Goal: Information Seeking & Learning: Learn about a topic

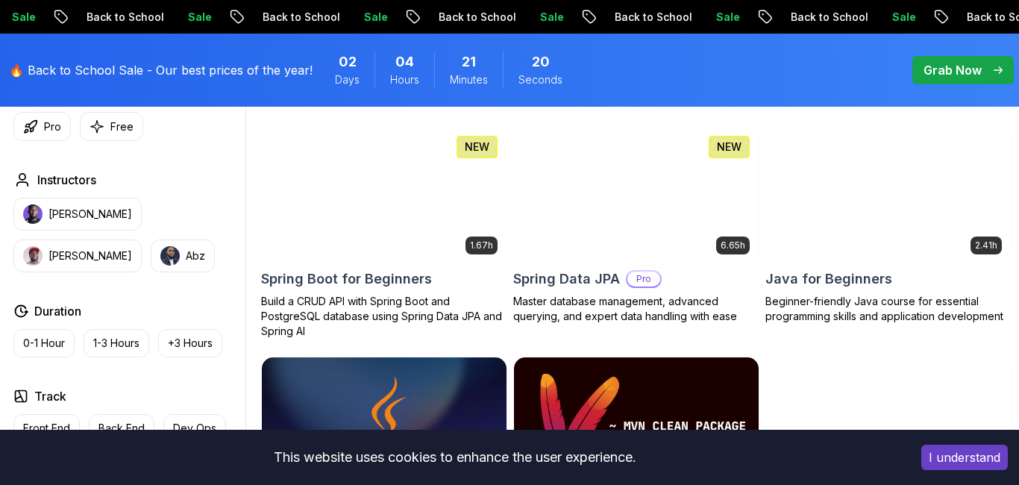
scroll to position [425, 0]
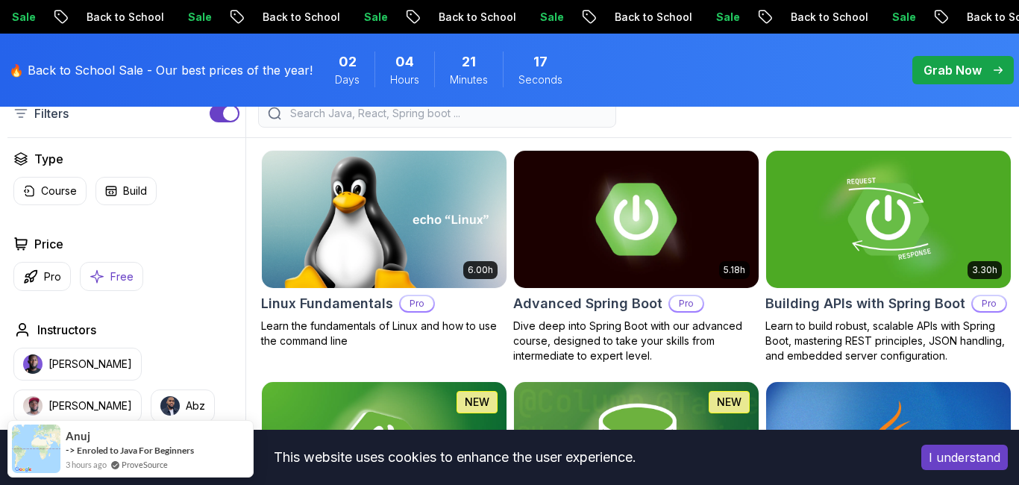
click at [131, 275] on p "Free" at bounding box center [121, 276] width 23 height 15
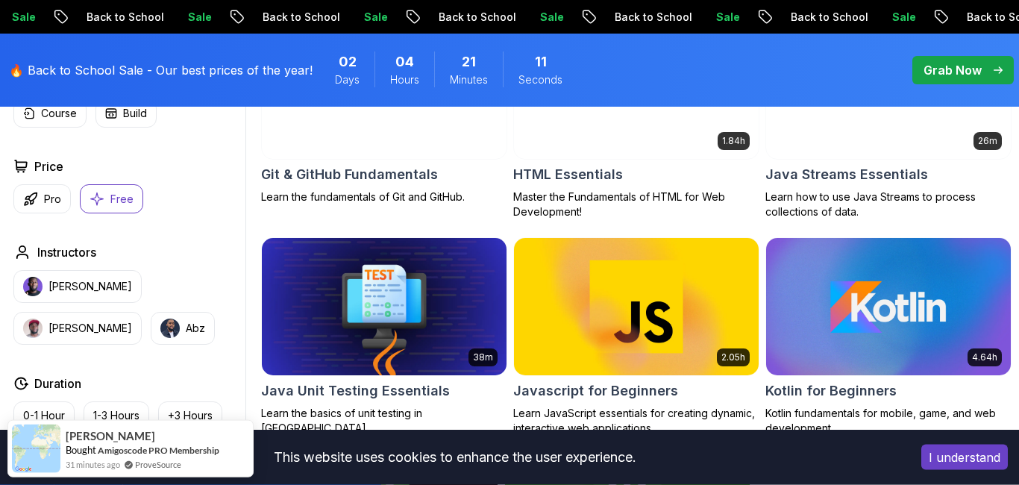
scroll to position [851, 0]
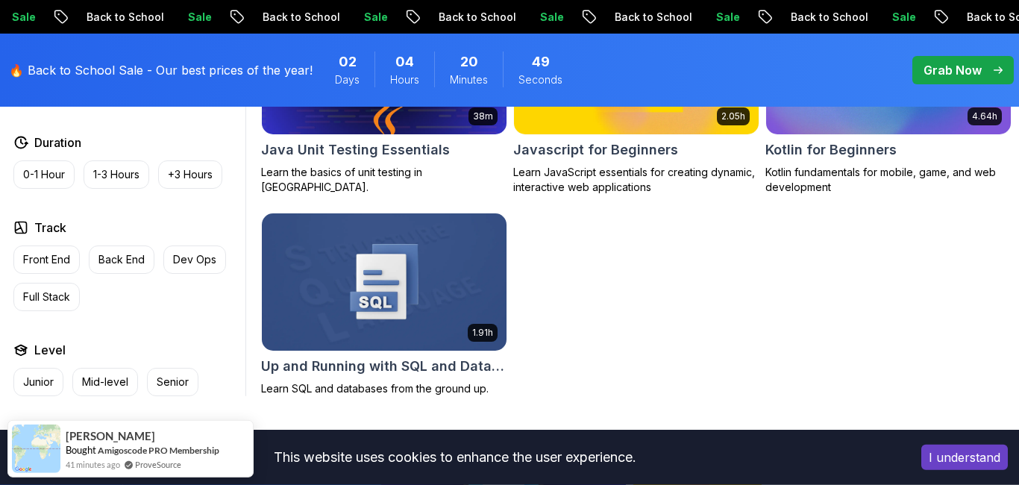
scroll to position [936, 0]
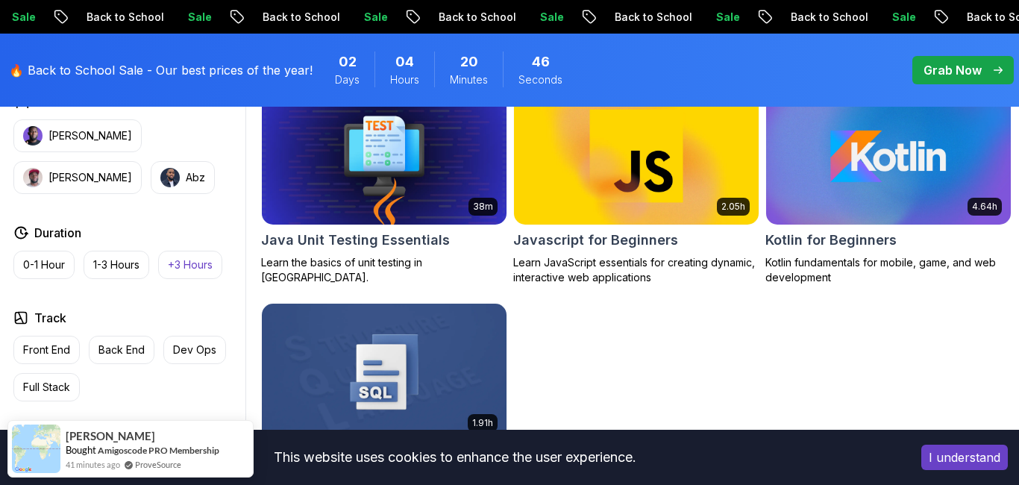
click at [183, 267] on p "+3 Hours" at bounding box center [190, 264] width 45 height 15
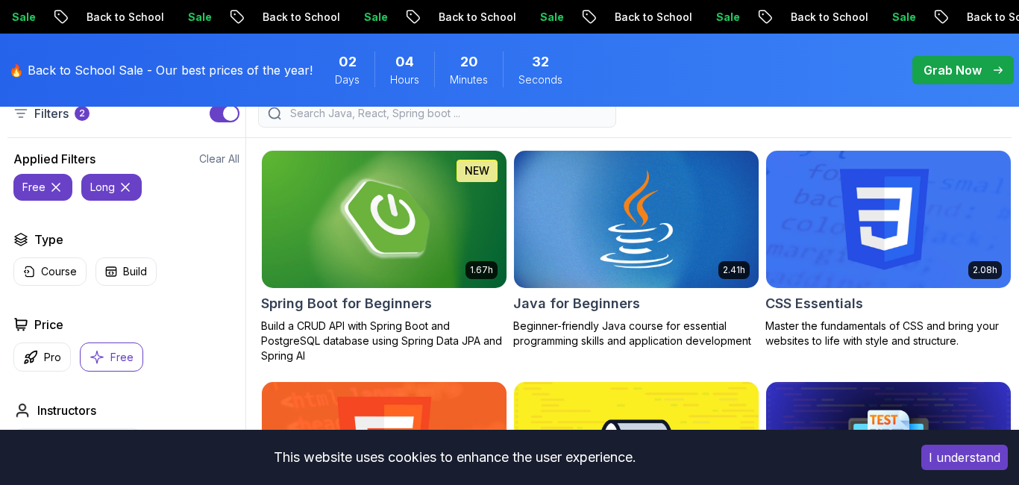
scroll to position [510, 0]
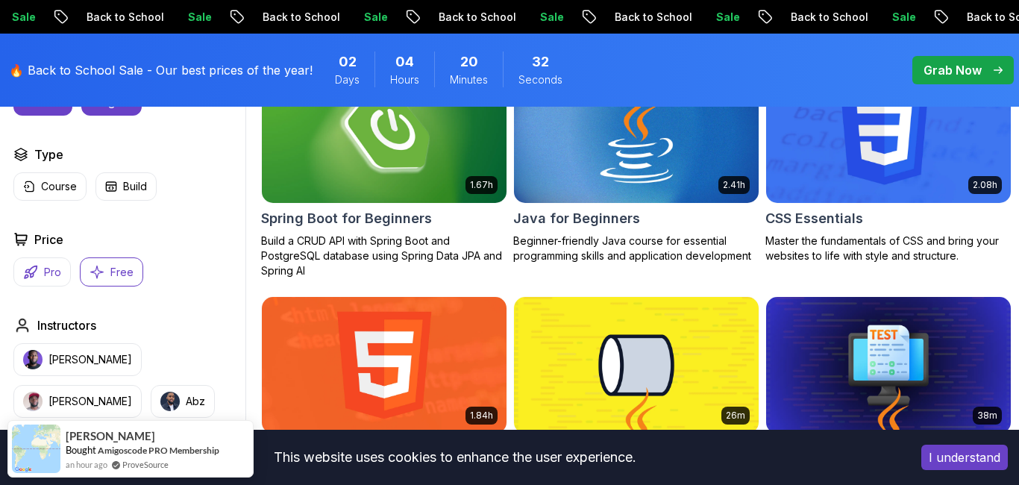
click at [65, 278] on button "Pro" at bounding box center [41, 271] width 57 height 29
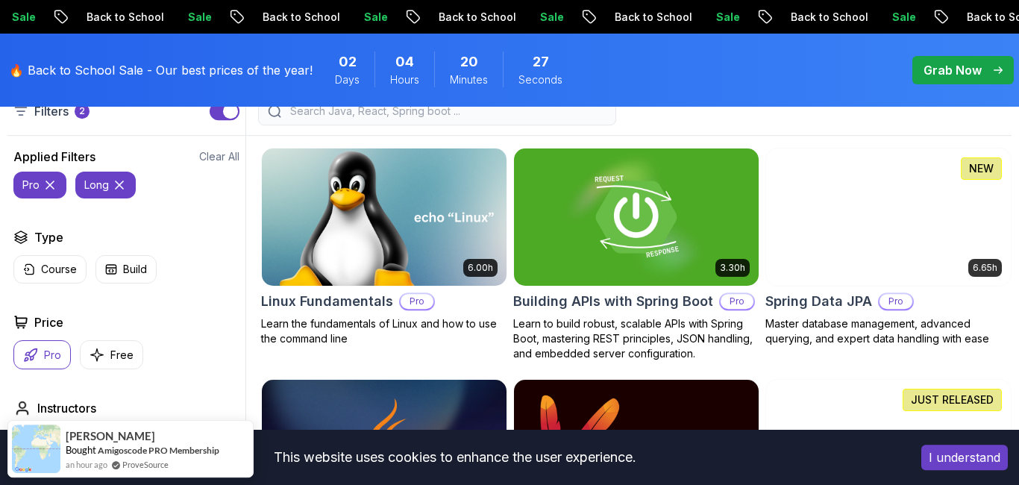
scroll to position [425, 0]
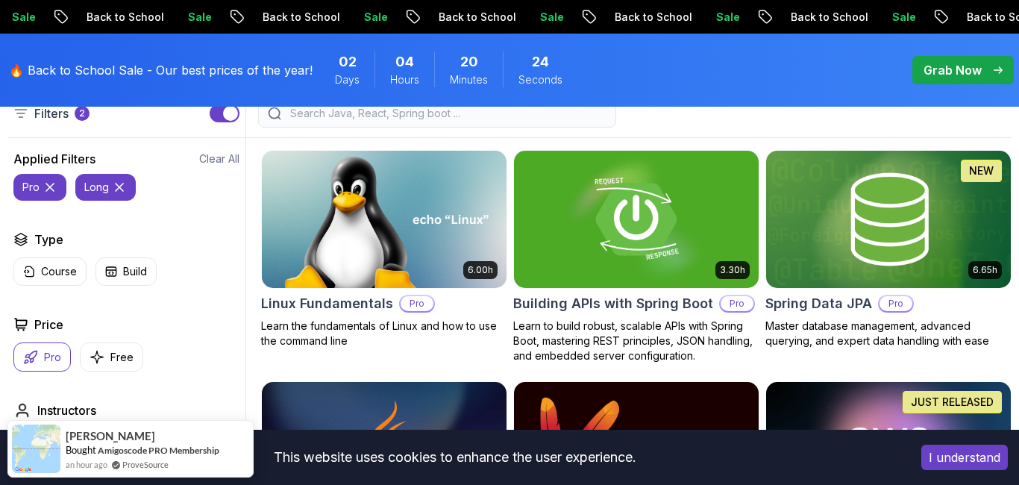
click at [842, 118] on div at bounding box center [629, 113] width 766 height 28
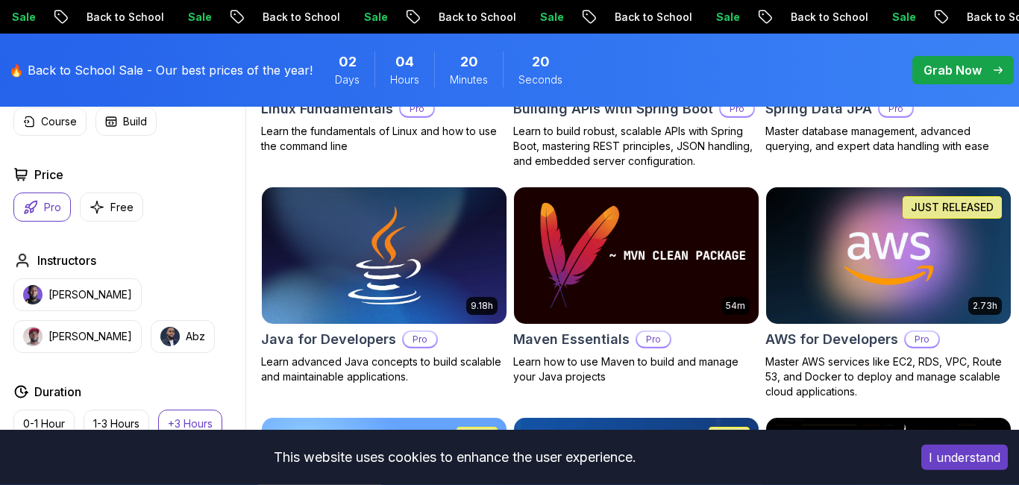
scroll to position [681, 0]
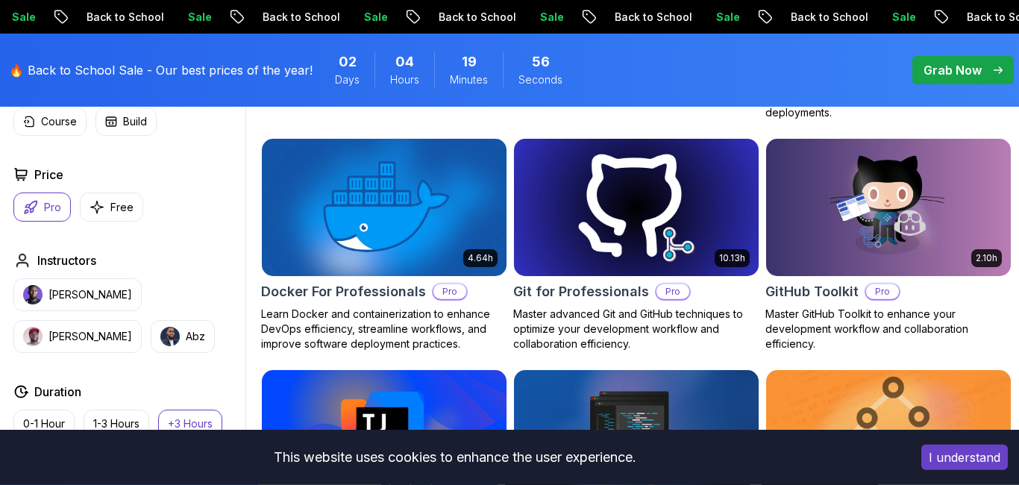
scroll to position [1191, 0]
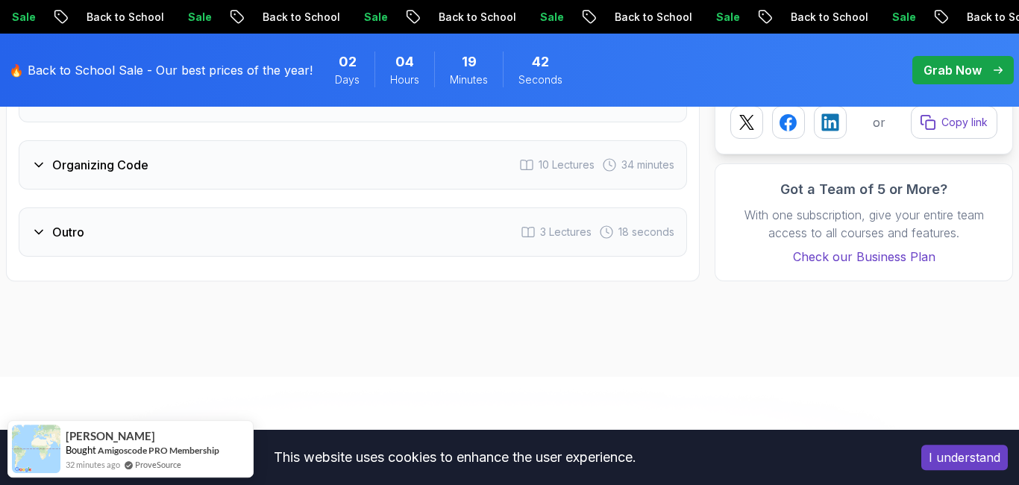
scroll to position [3063, 0]
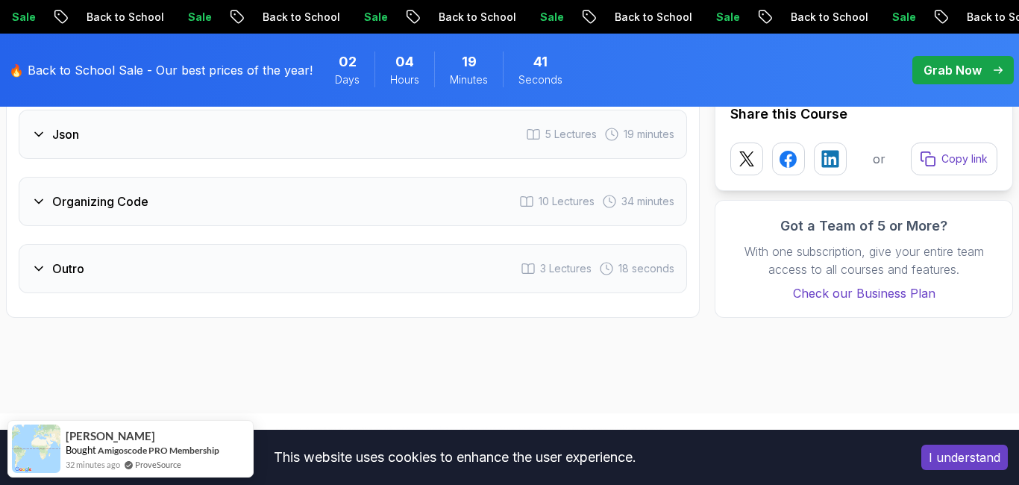
click at [51, 266] on div "Outro" at bounding box center [57, 269] width 53 height 18
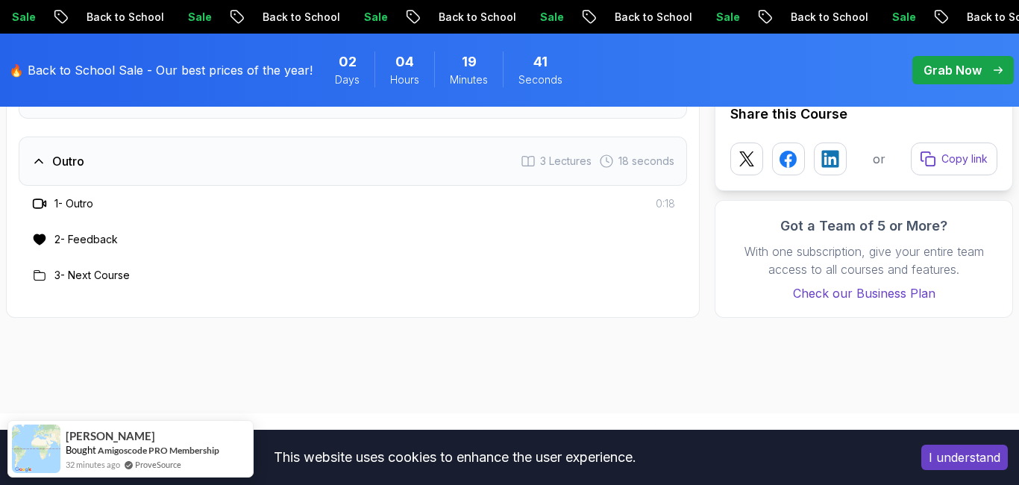
scroll to position [2955, 0]
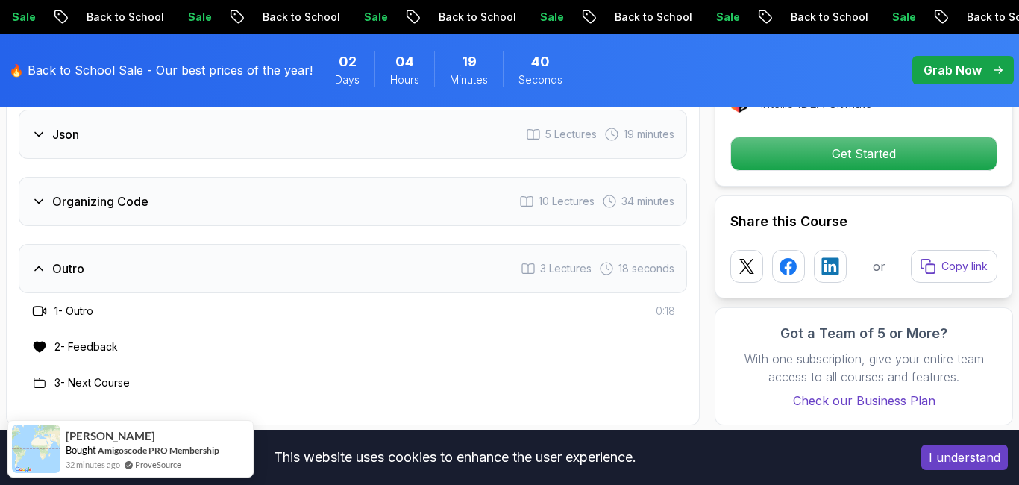
click at [40, 204] on icon at bounding box center [38, 201] width 15 height 15
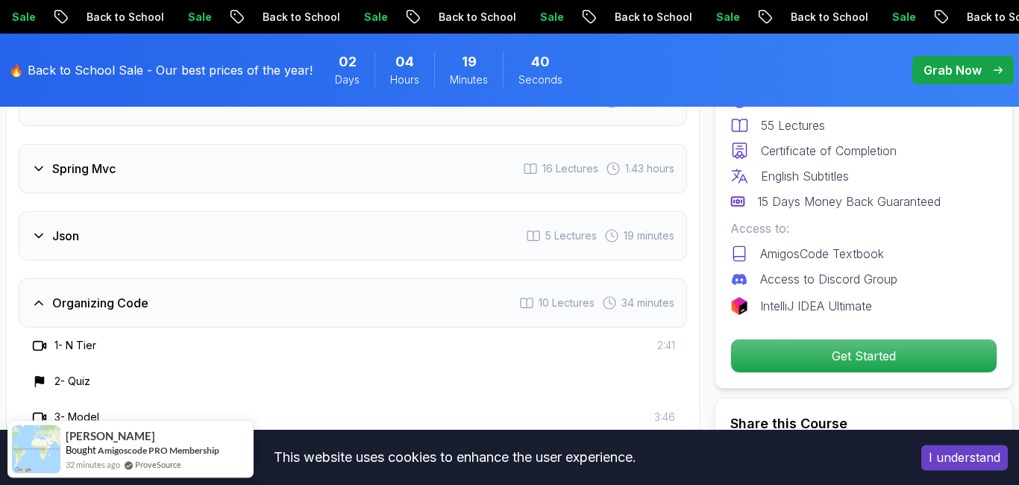
scroll to position [2785, 0]
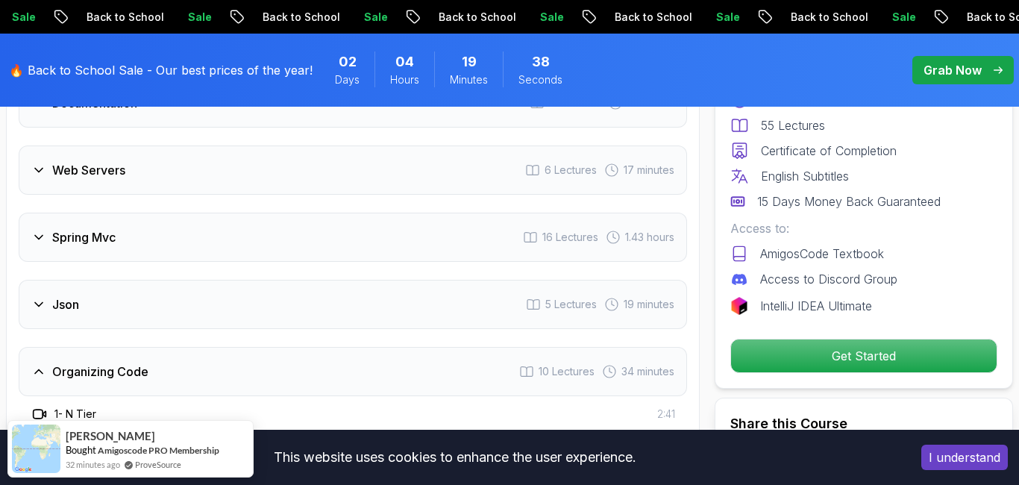
click at [60, 297] on h3 "Json" at bounding box center [65, 305] width 27 height 18
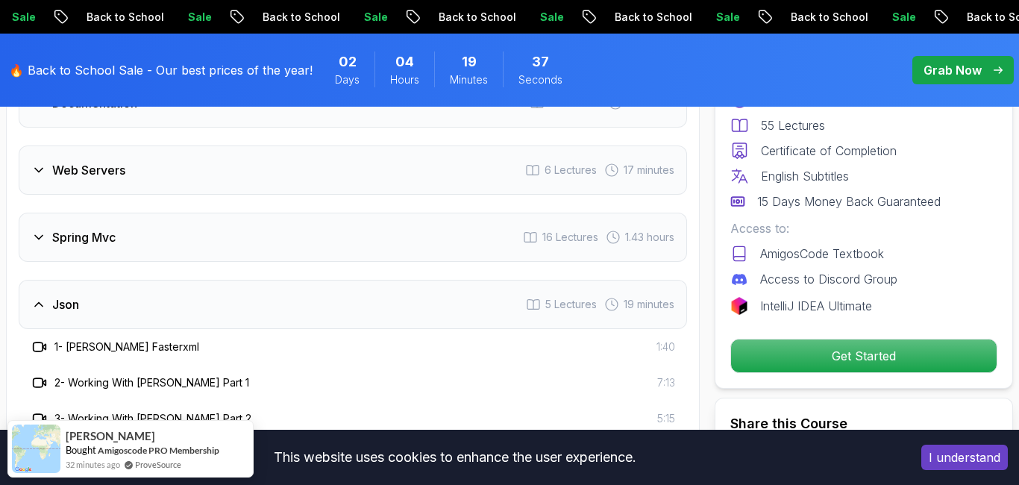
click at [146, 239] on div "Spring Mvc 16 Lectures 1.43 hours" at bounding box center [353, 237] width 669 height 49
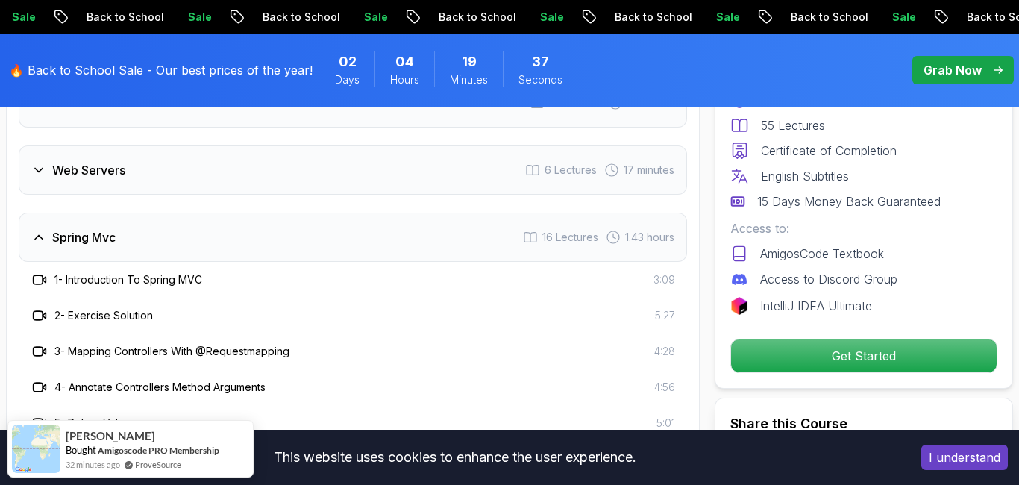
click at [163, 199] on div "Intro 3 Lectures 55 seconds Api Crash Course 1 Lecture Up And Running With Spri…" at bounding box center [353, 423] width 669 height 1227
click at [165, 178] on div "Web Servers 6 Lectures 17 minutes" at bounding box center [353, 170] width 669 height 49
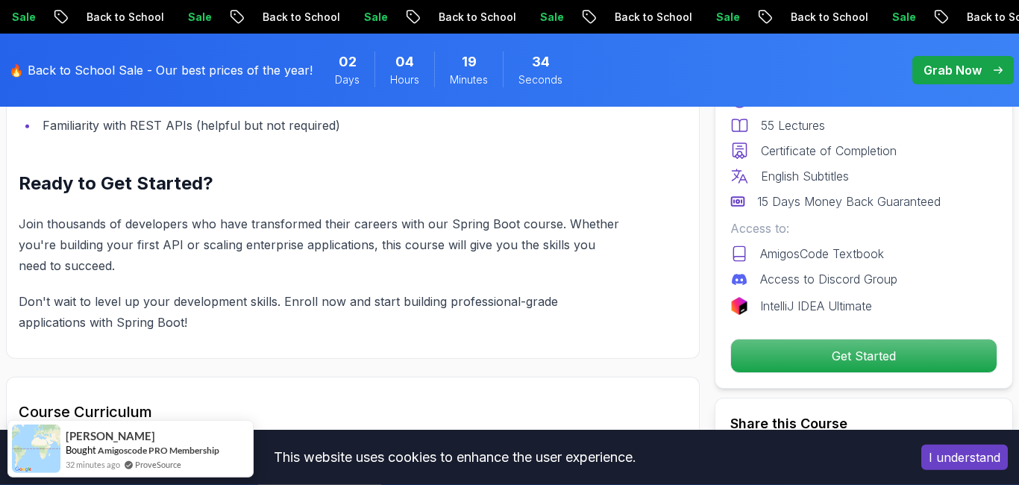
scroll to position [2105, 0]
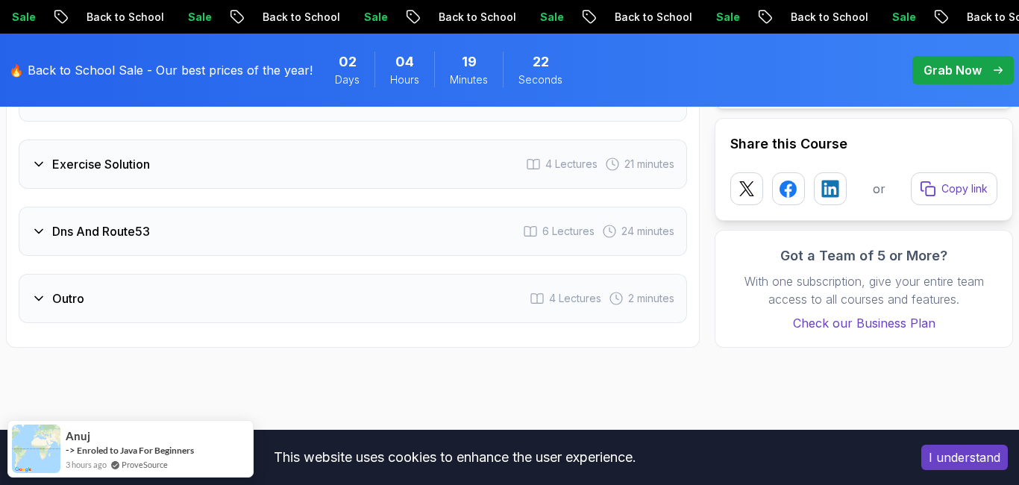
scroll to position [2212, 0]
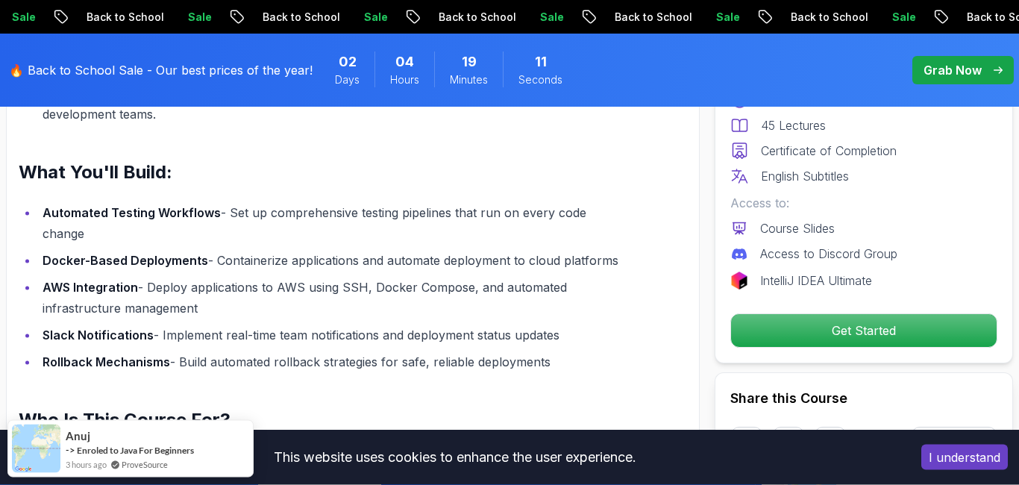
scroll to position [1617, 0]
